Goal: Check status: Check status

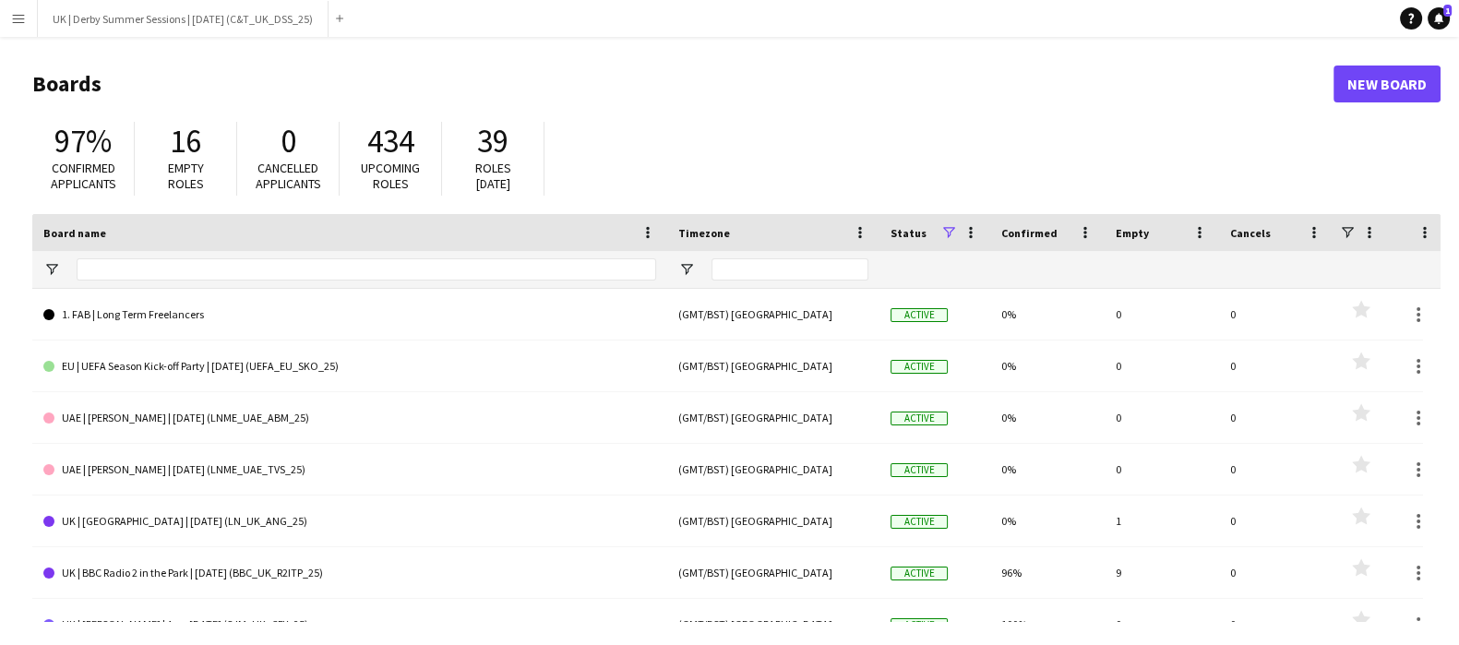
click at [21, 18] on app-icon "Menu" at bounding box center [18, 18] width 15 height 15
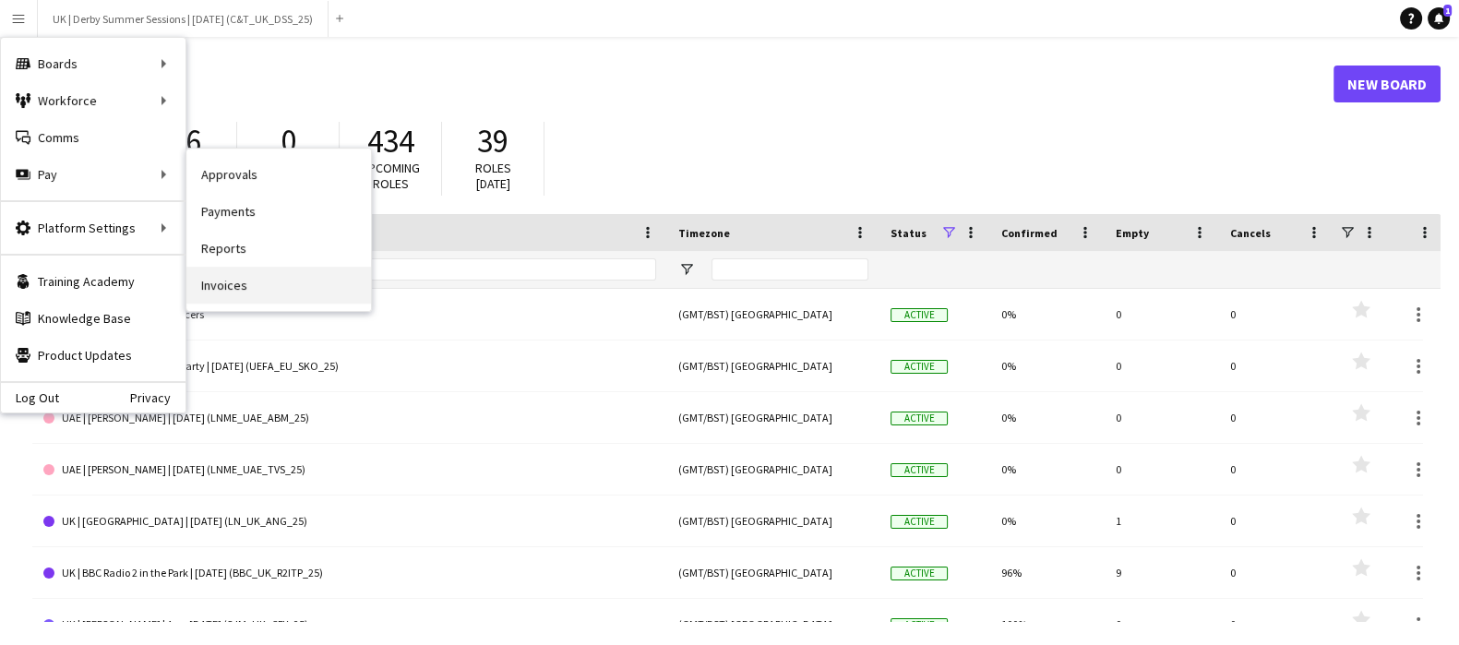
click at [257, 280] on link "Invoices" at bounding box center [278, 285] width 185 height 37
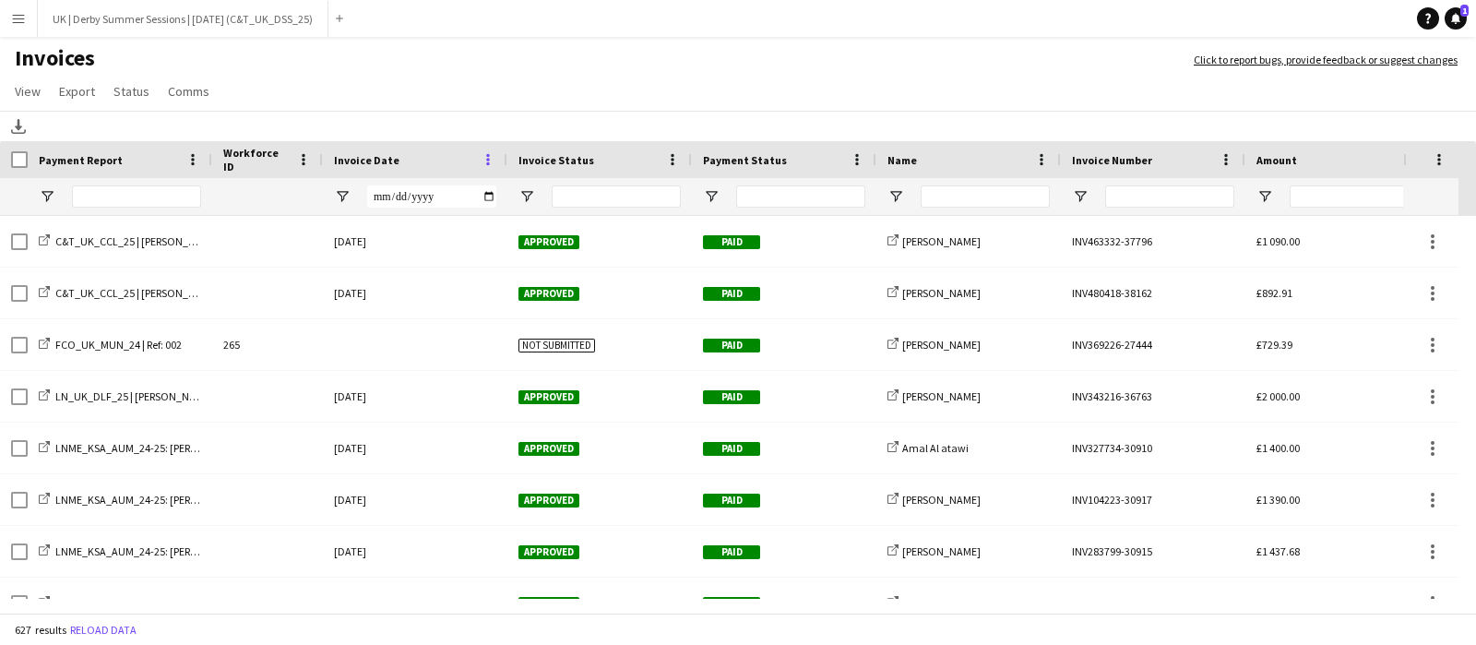
click at [491, 158] on span at bounding box center [488, 159] width 17 height 17
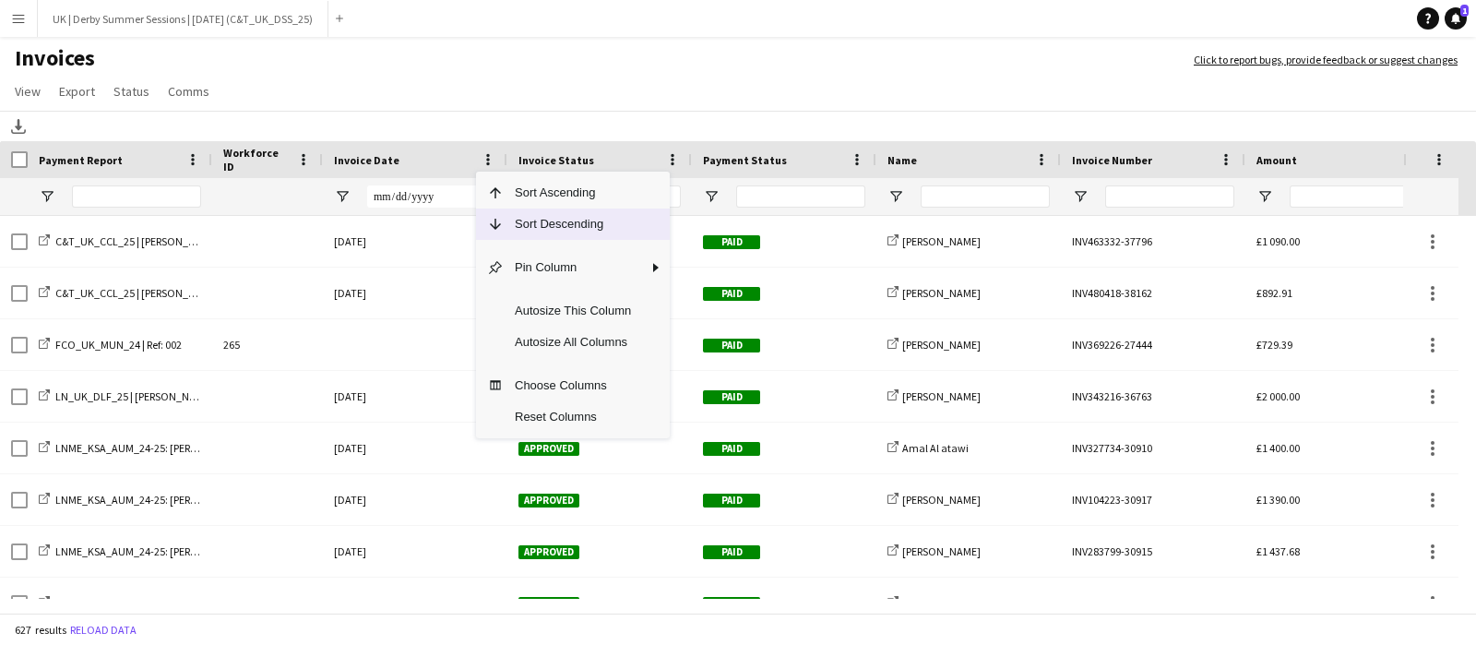
click at [508, 231] on span "Sort Descending" at bounding box center [573, 224] width 138 height 31
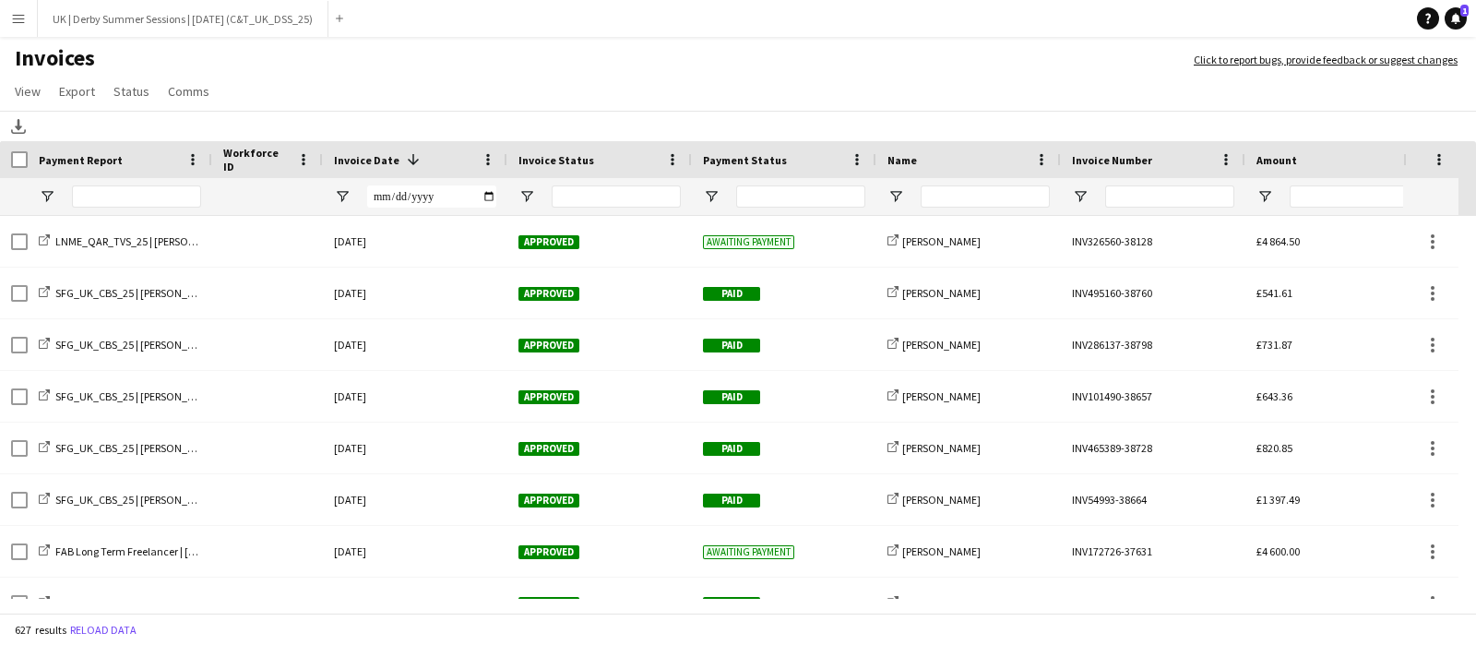
click at [5, 11] on button "Menu" at bounding box center [18, 18] width 37 height 37
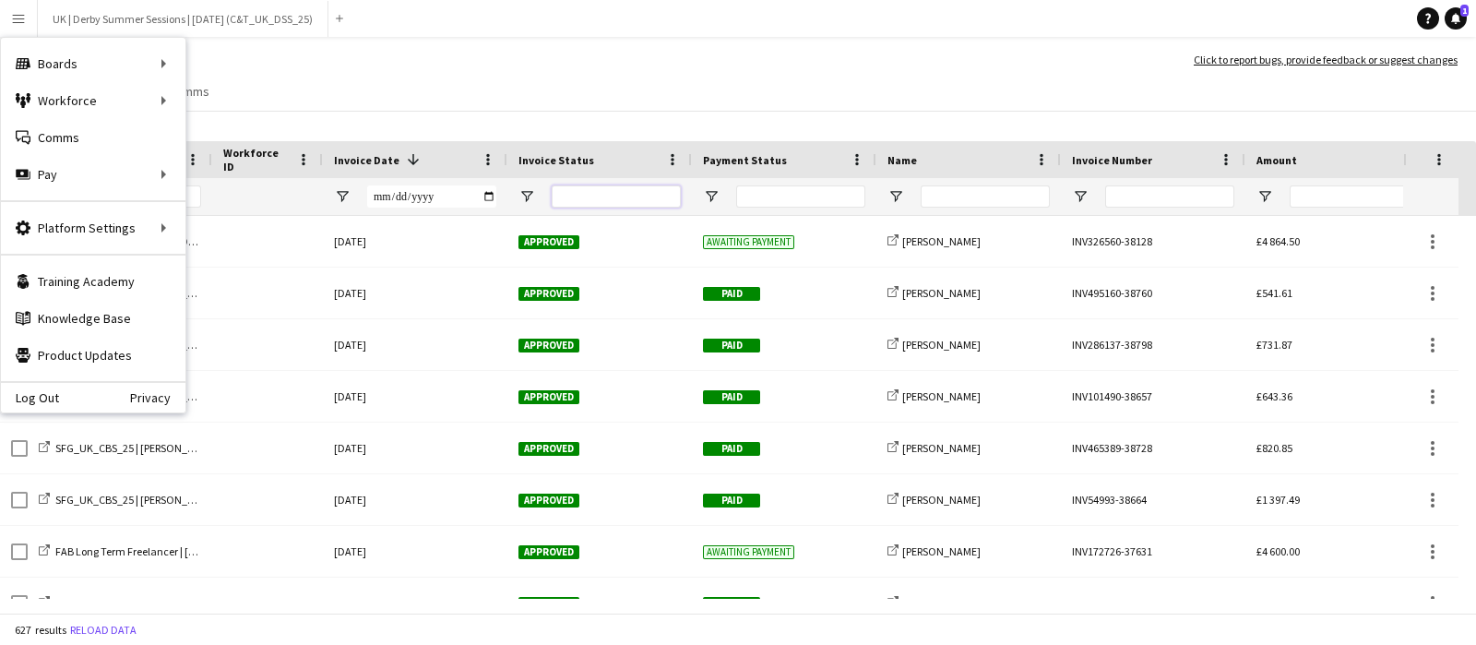
click at [604, 185] on input "Invoice Status Filter Input" at bounding box center [616, 196] width 129 height 22
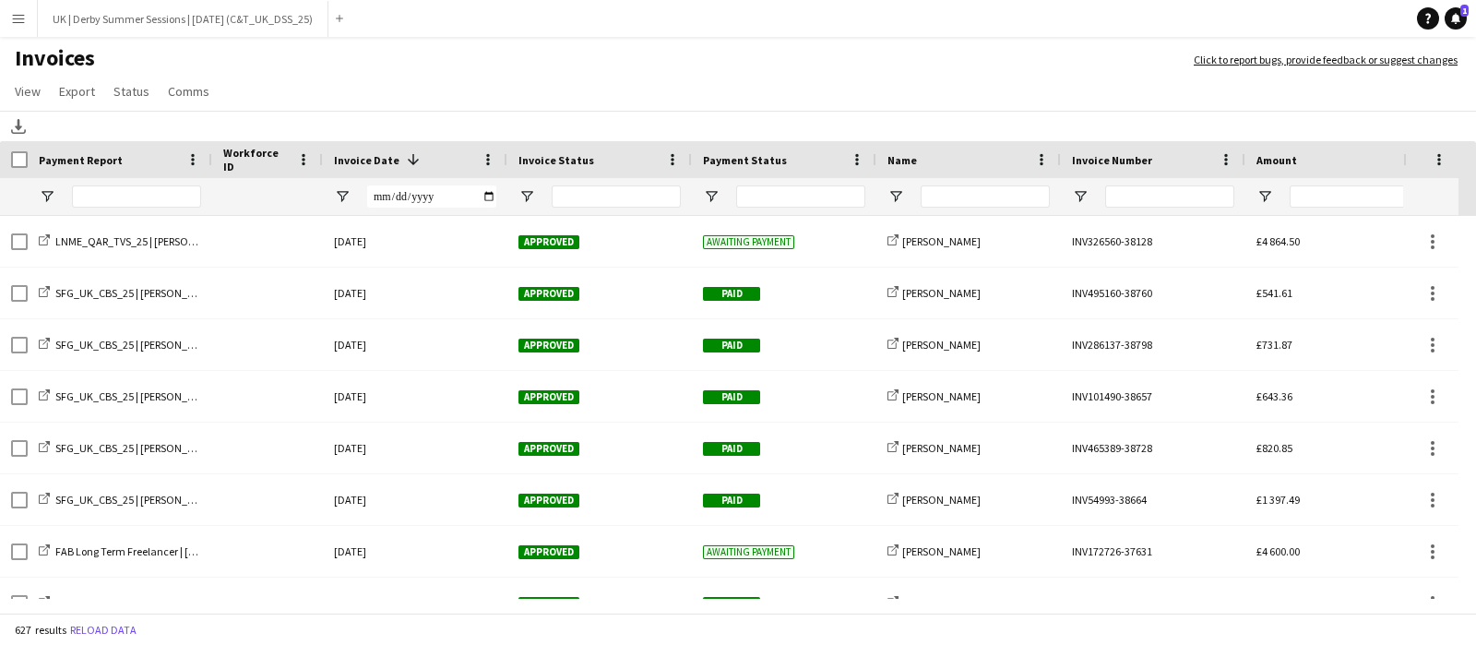
click at [813, 194] on div at bounding box center [800, 196] width 129 height 22
click at [962, 192] on input "Name Filter Input" at bounding box center [985, 196] width 129 height 22
type input "*******"
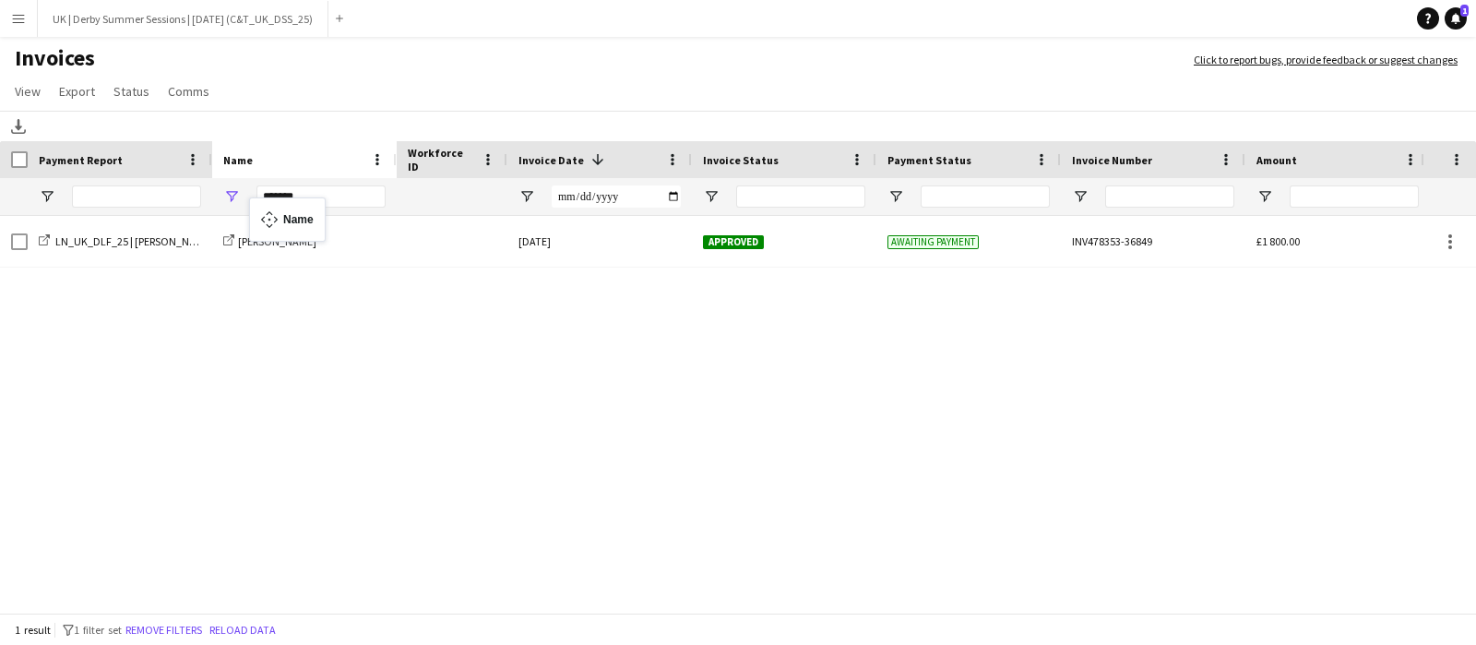
drag, startPoint x: 909, startPoint y: 169, endPoint x: 258, endPoint y: 209, distance: 651.8
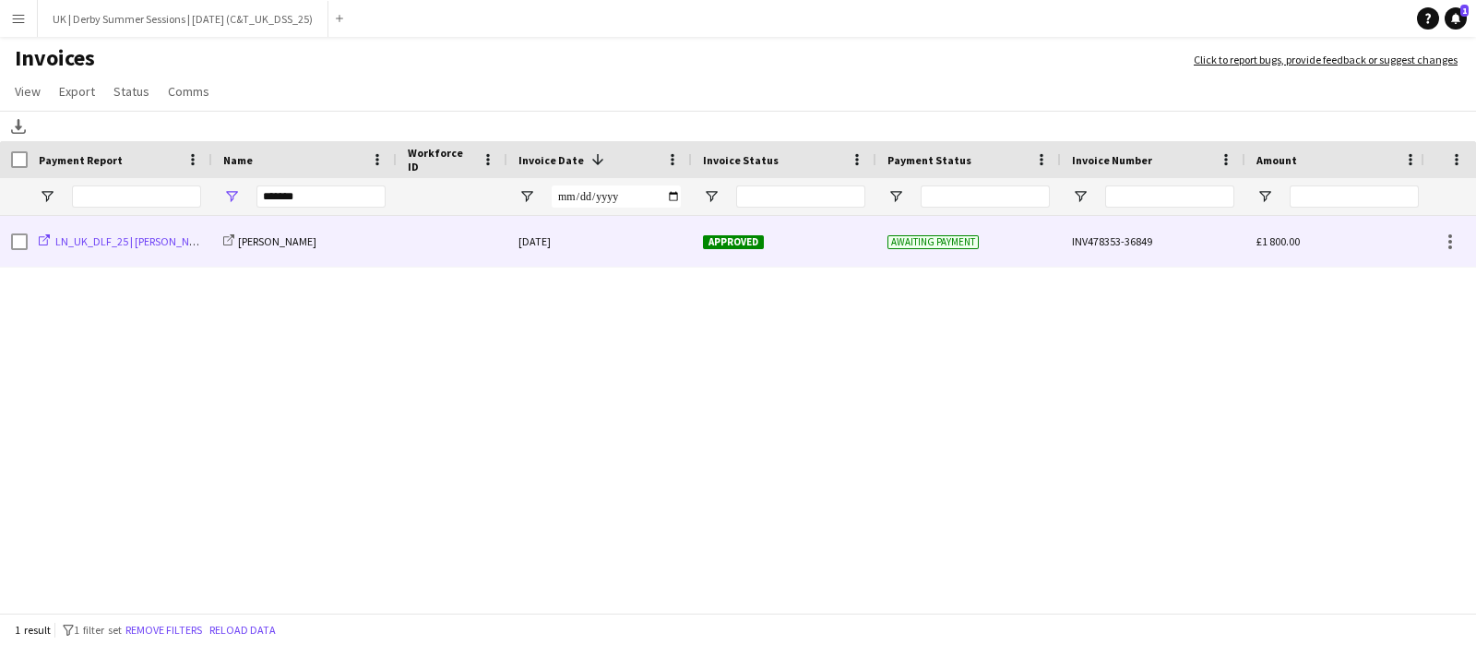
click at [187, 242] on span "LN_UK_DLF_25 | [PERSON_NAME]" at bounding box center [134, 241] width 158 height 14
click at [835, 243] on div "Approved" at bounding box center [784, 241] width 185 height 51
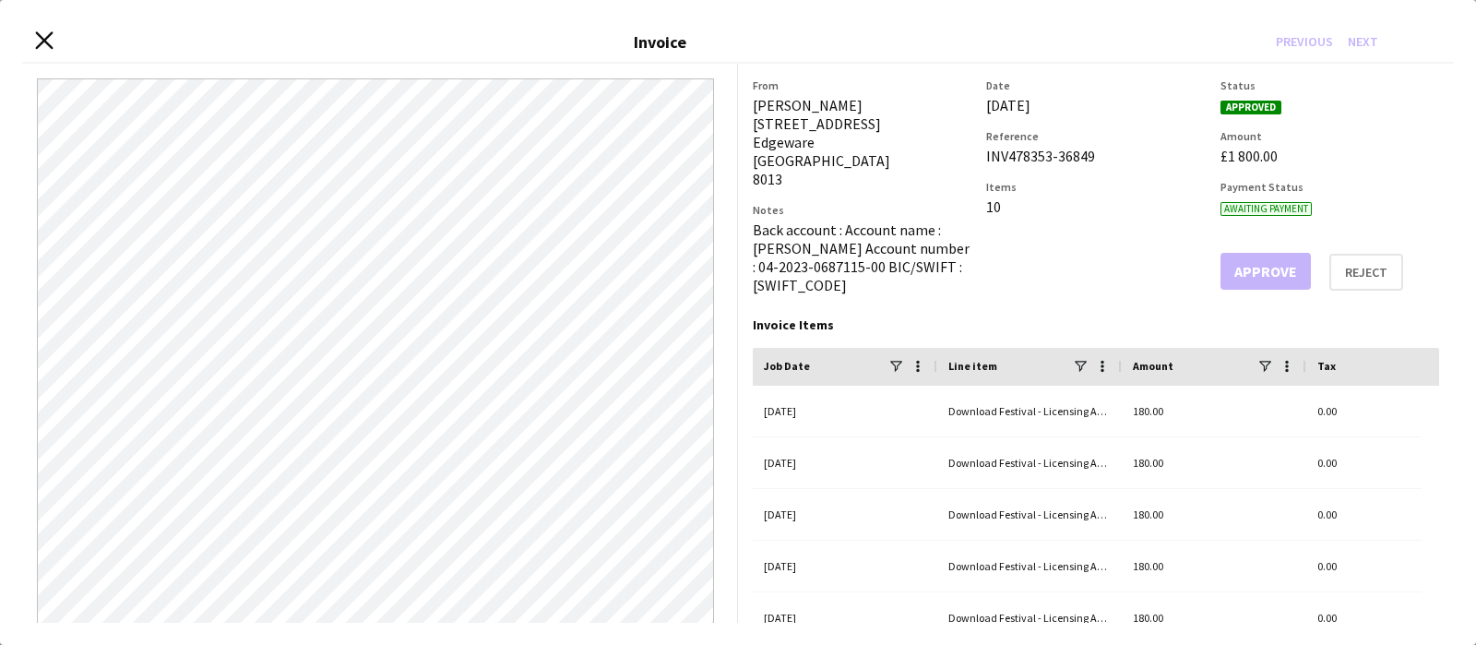
click at [42, 39] on icon at bounding box center [44, 41] width 18 height 18
